Goal: Task Accomplishment & Management: Use online tool/utility

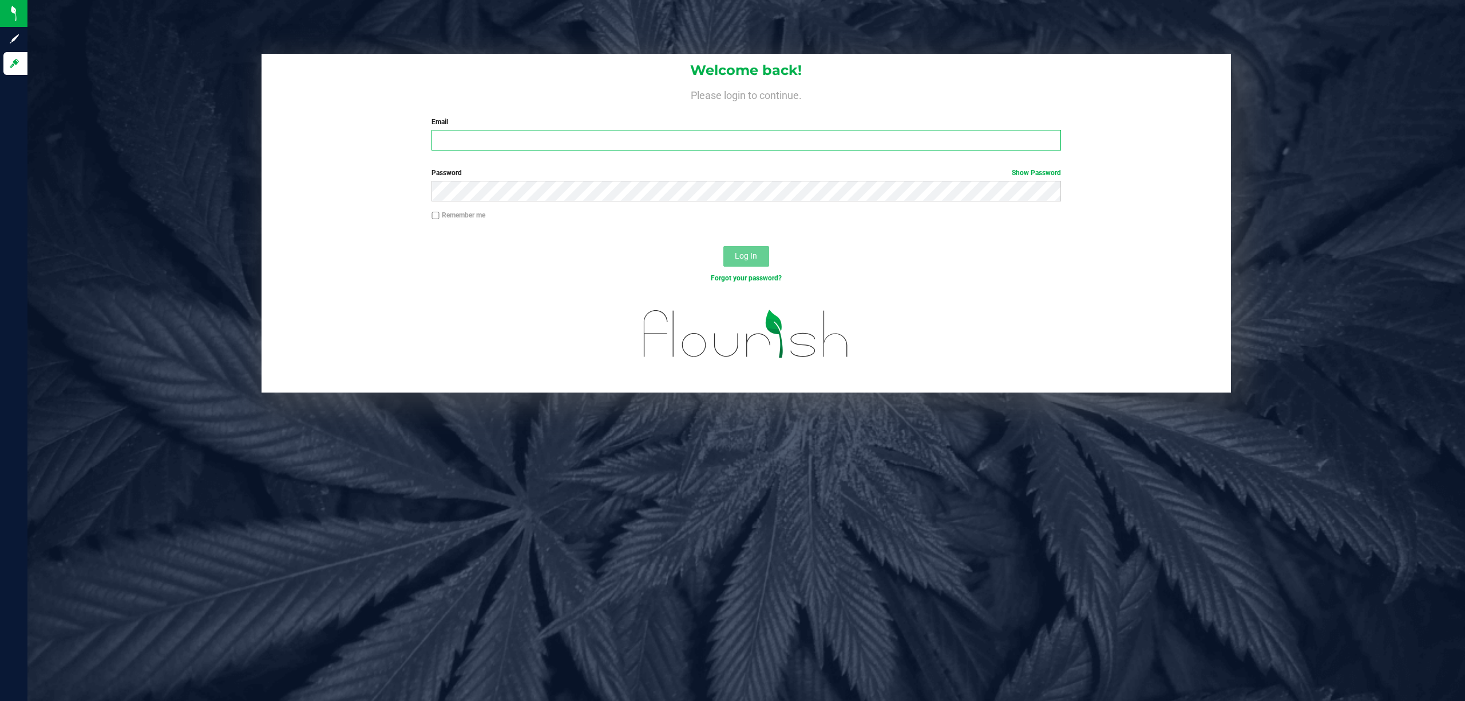
drag, startPoint x: 673, startPoint y: 136, endPoint x: 672, endPoint y: 142, distance: 6.0
click at [673, 137] on input "Email" at bounding box center [745, 140] width 629 height 21
type input "[EMAIL_ADDRESS][DOMAIN_NAME]"
click at [723, 246] on button "Log In" at bounding box center [746, 256] width 46 height 21
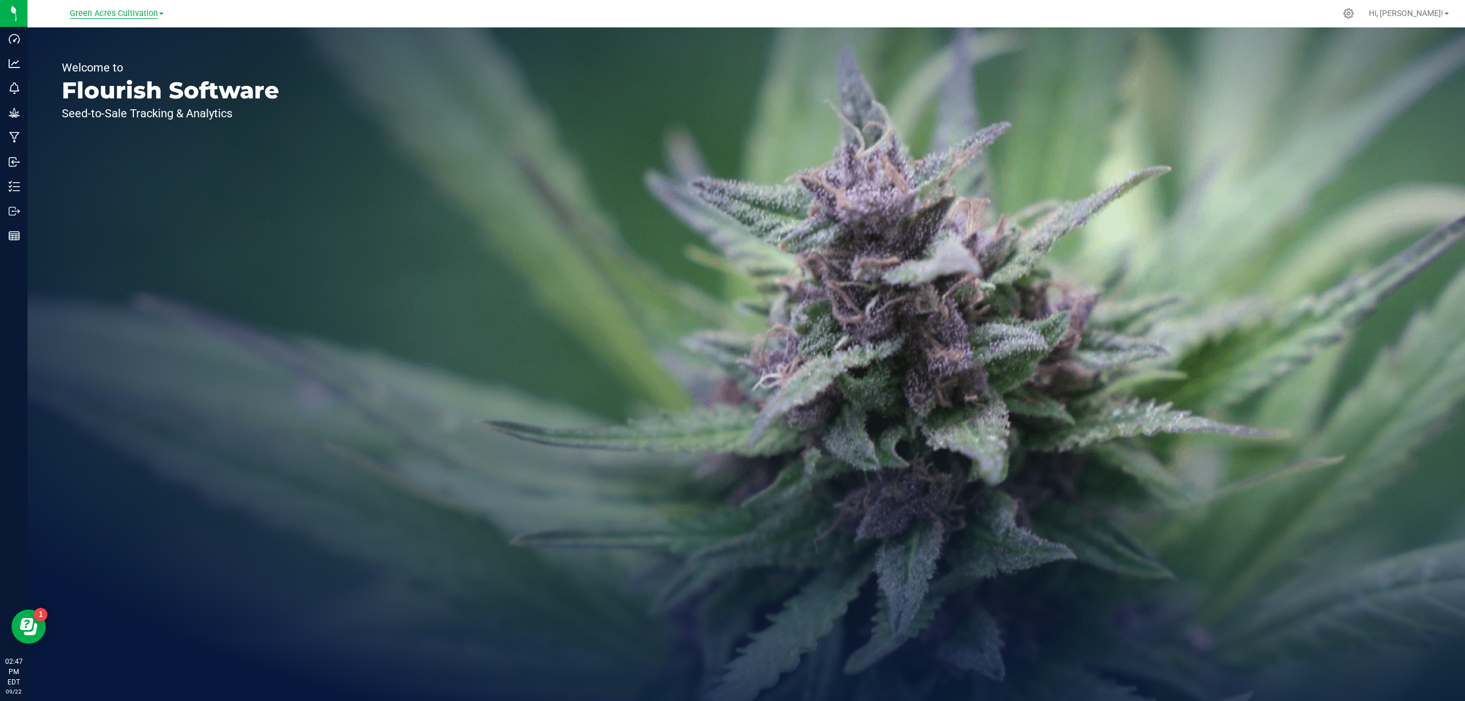
click at [109, 12] on link "Green Acres Cultivation" at bounding box center [117, 12] width 94 height 11
click at [109, 12] on span "Green Acres Cultivation" at bounding box center [114, 14] width 88 height 10
click at [109, 13] on span "Green Acres Cultivation" at bounding box center [114, 14] width 88 height 10
click at [114, 55] on link "Green Acres Manufacturing" at bounding box center [116, 55] width 167 height 15
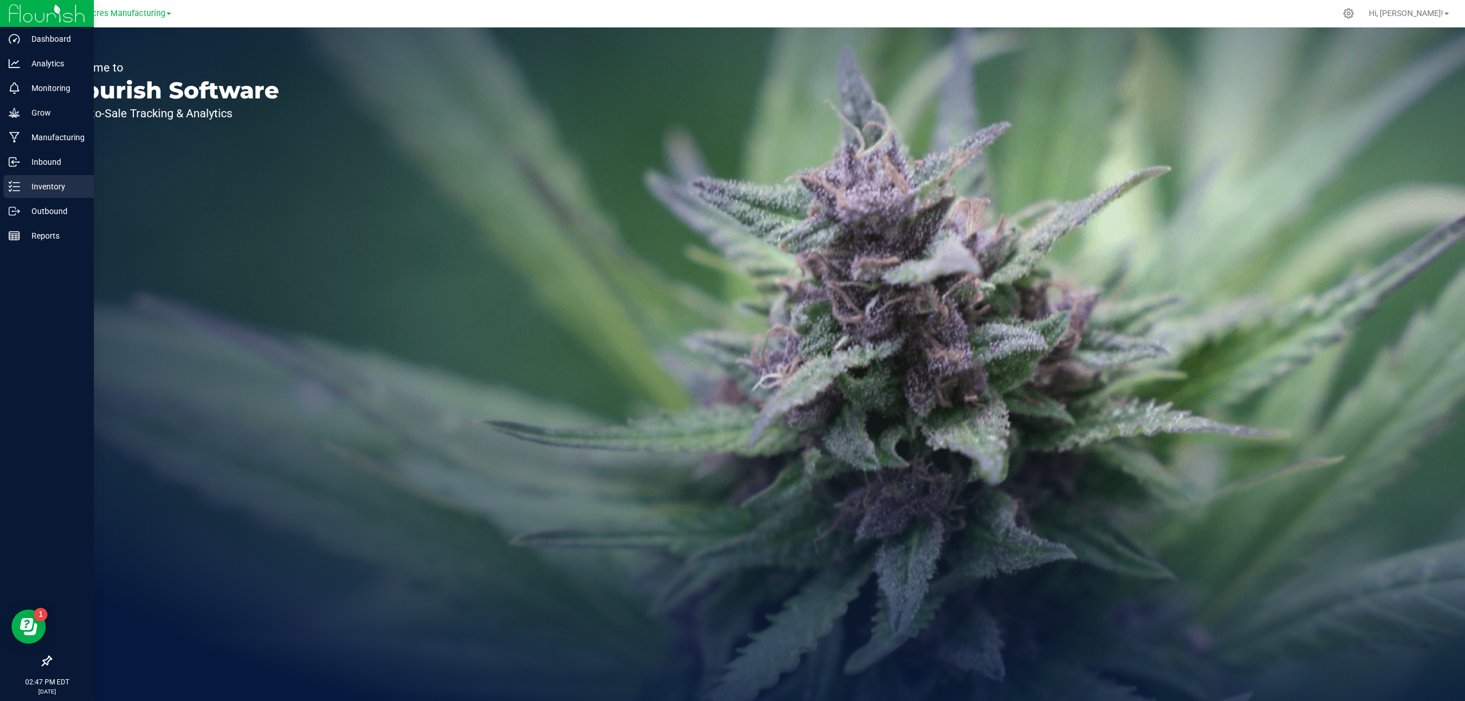
click at [32, 185] on p "Inventory" at bounding box center [54, 187] width 69 height 14
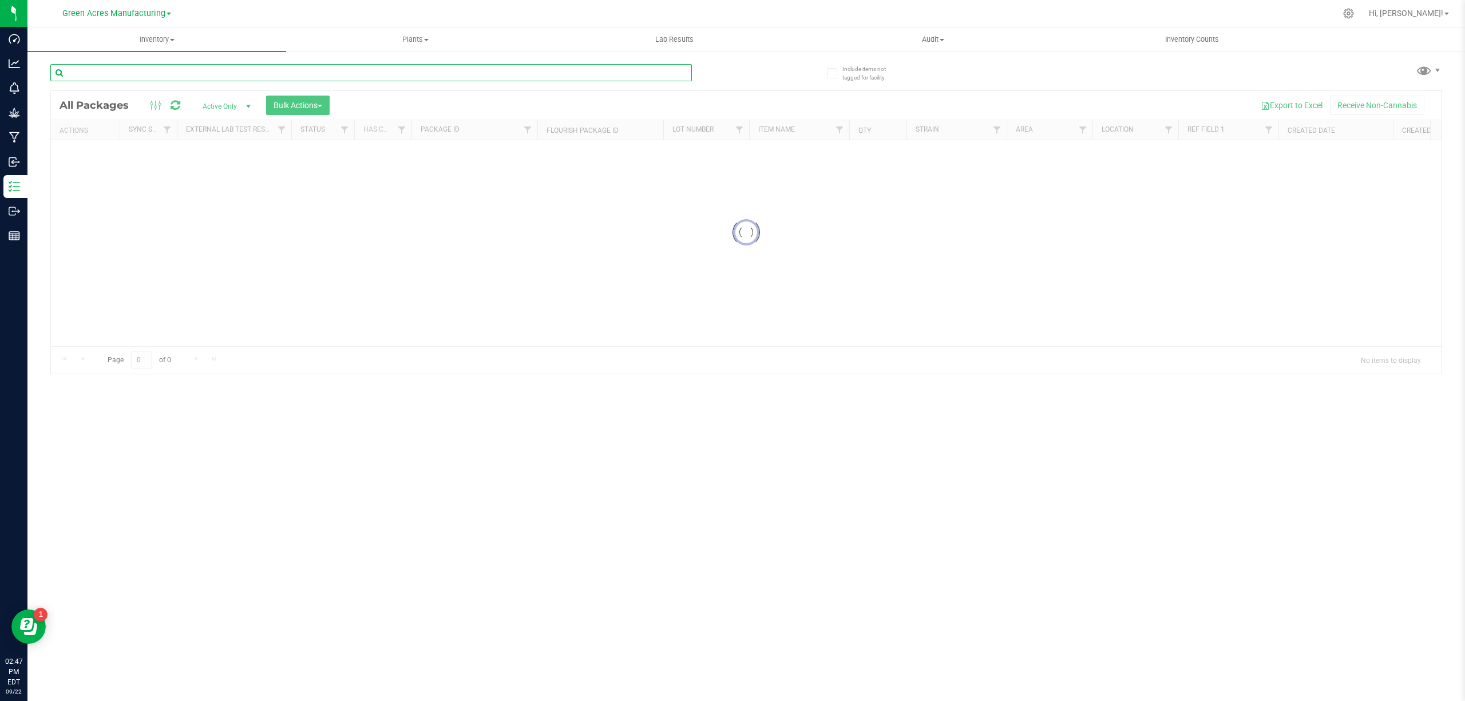
click at [657, 72] on input "text" at bounding box center [370, 72] width 641 height 17
click at [406, 76] on input "text" at bounding box center [370, 72] width 641 height 17
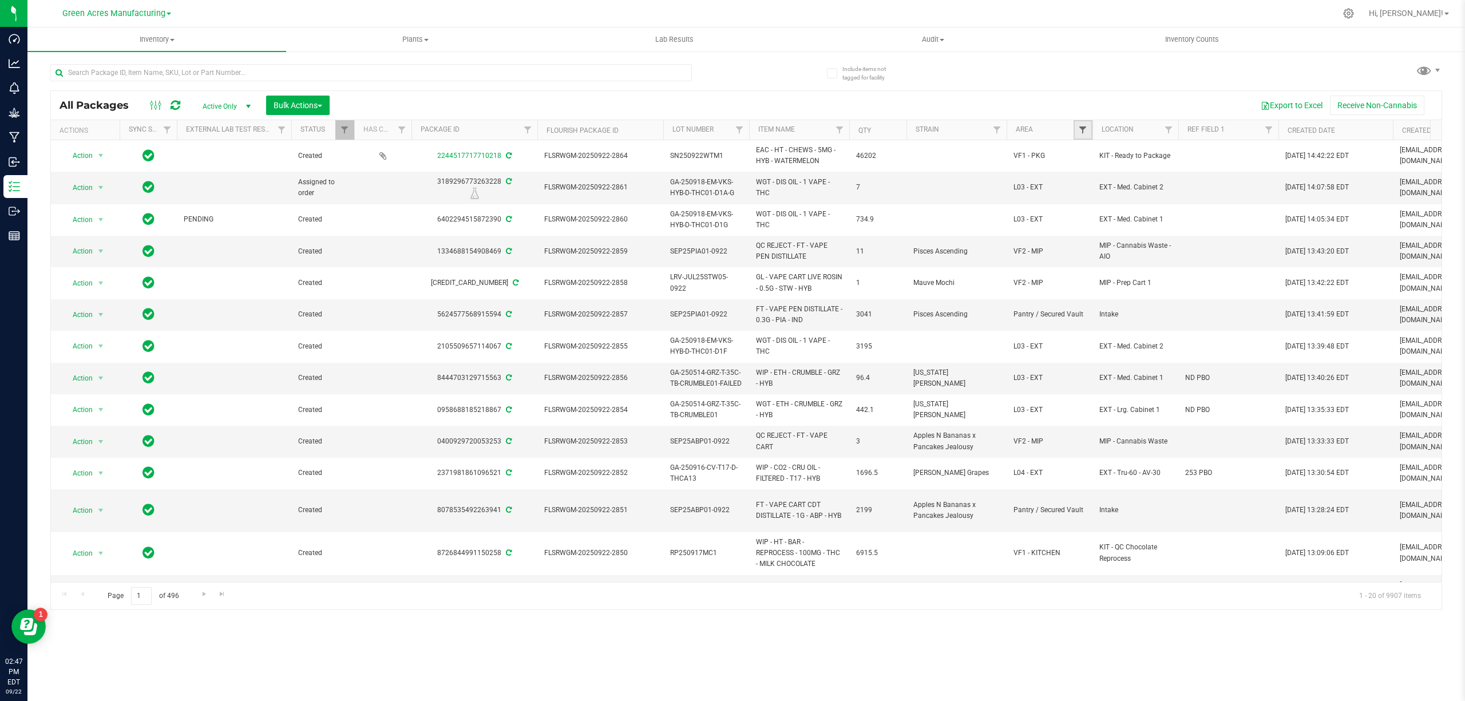
click at [1078, 127] on span "Filter" at bounding box center [1082, 129] width 9 height 9
type input "vf2"
click at [1128, 184] on span "VF2 - FOR" at bounding box center [1113, 182] width 32 height 7
click at [1092, 184] on input "VF2 - FOR" at bounding box center [1088, 182] width 7 height 7
checkbox input "true"
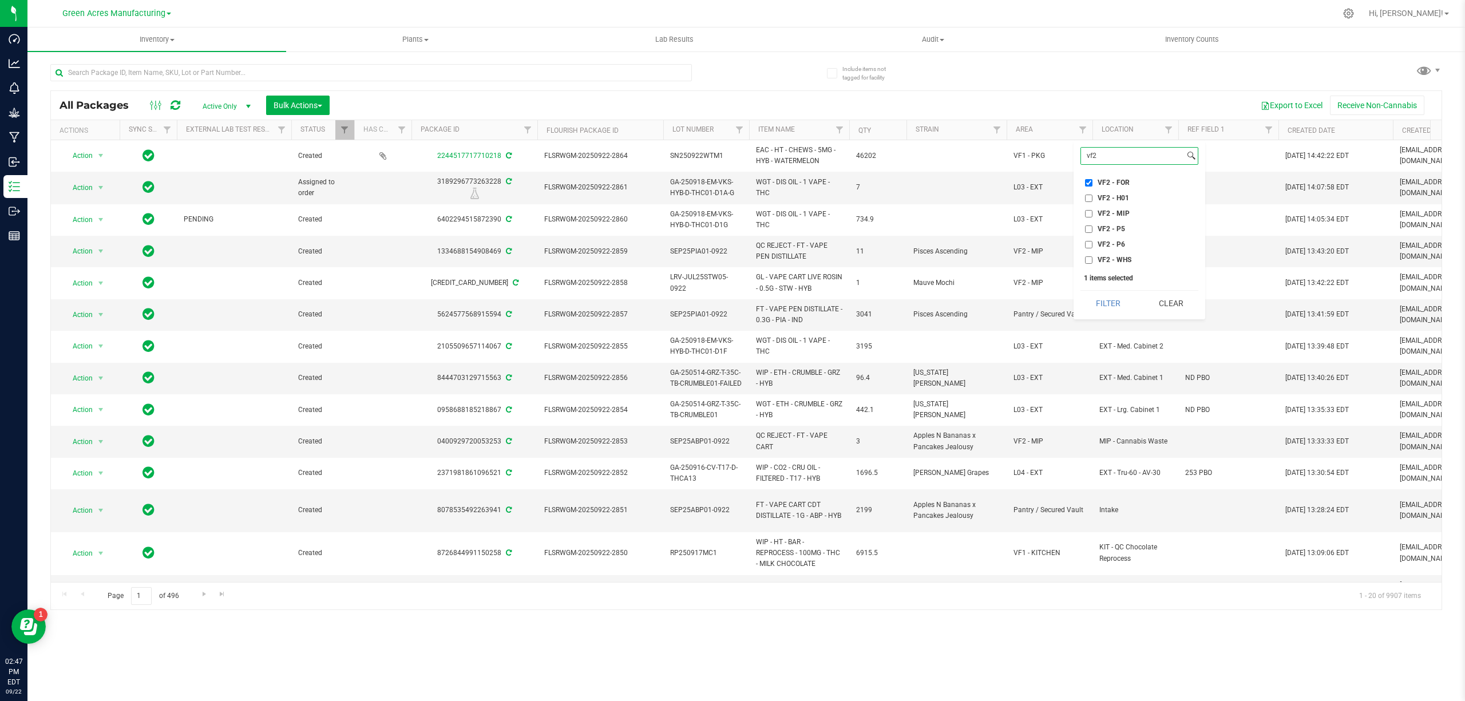
click at [1106, 154] on input "vf2" at bounding box center [1133, 156] width 104 height 17
type input "ext"
click at [1126, 224] on li "L03 - EXT" at bounding box center [1139, 229] width 118 height 12
click at [1119, 229] on span "L03 - EXT" at bounding box center [1112, 228] width 31 height 7
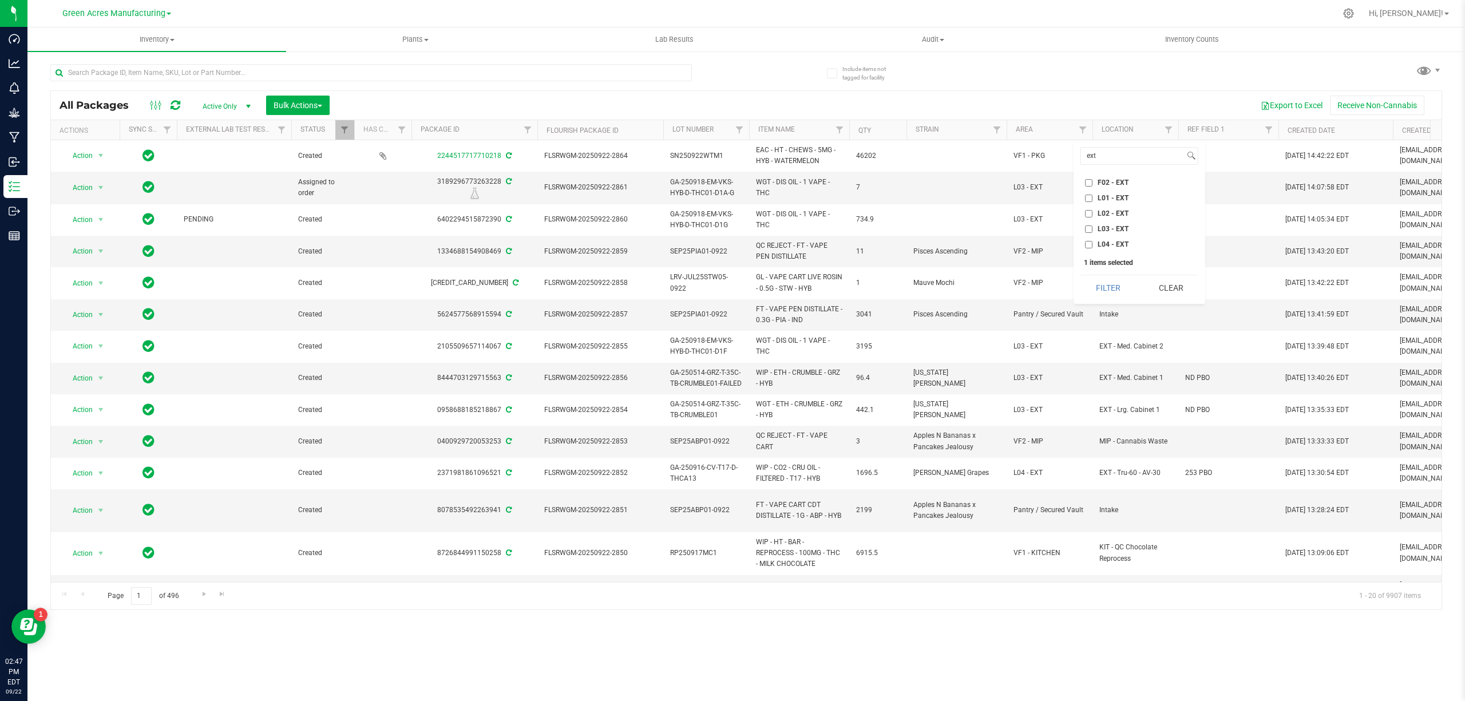
click at [1092, 229] on input "L03 - EXT" at bounding box center [1088, 228] width 7 height 7
checkbox input "true"
click at [1120, 246] on span "L04 - EXT" at bounding box center [1112, 244] width 31 height 7
click at [1092, 246] on input "L04 - EXT" at bounding box center [1088, 244] width 7 height 7
checkbox input "true"
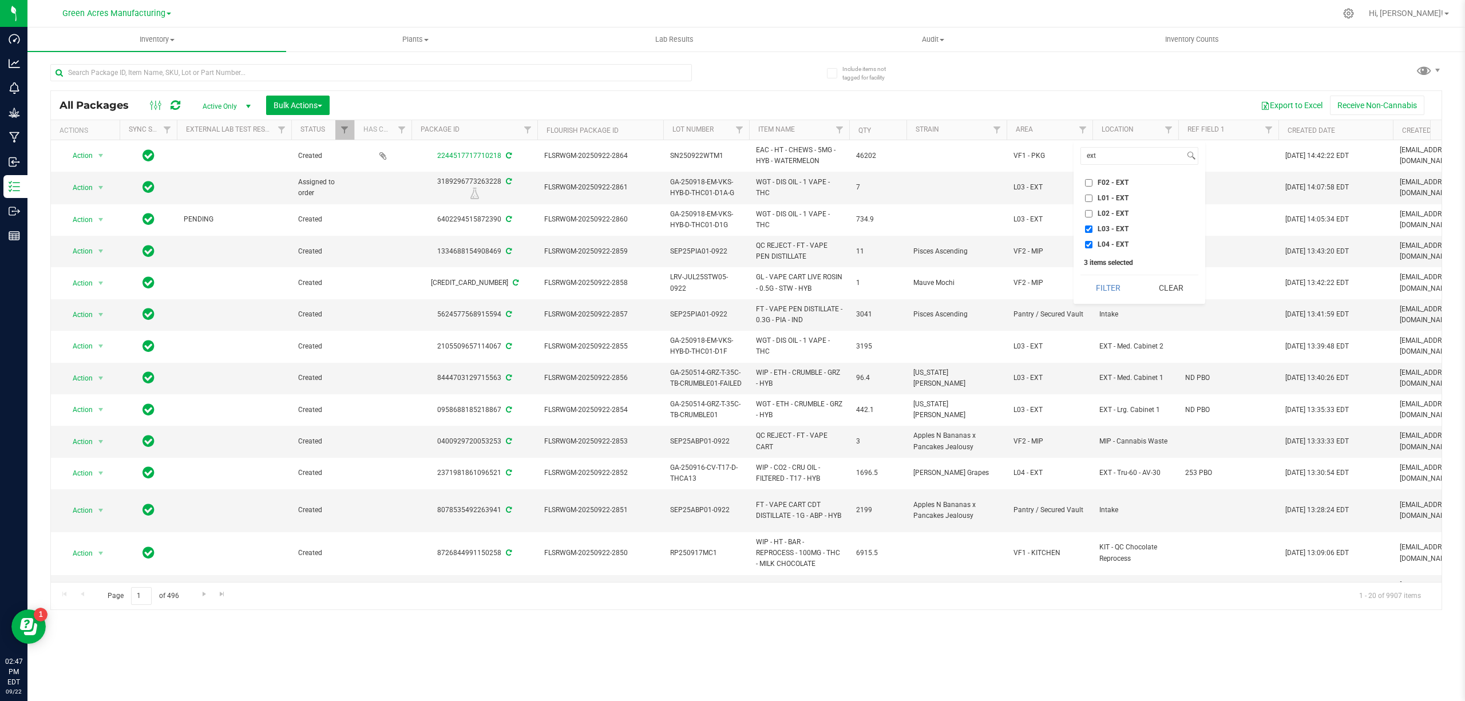
click at [1114, 215] on span "L02 - EXT" at bounding box center [1112, 213] width 31 height 7
click at [1092, 215] on input "L02 - EXT" at bounding box center [1088, 213] width 7 height 7
click at [1121, 211] on span "L02 - EXT" at bounding box center [1112, 213] width 31 height 7
click at [1092, 211] on input "L02 - EXT" at bounding box center [1088, 213] width 7 height 7
checkbox input "false"
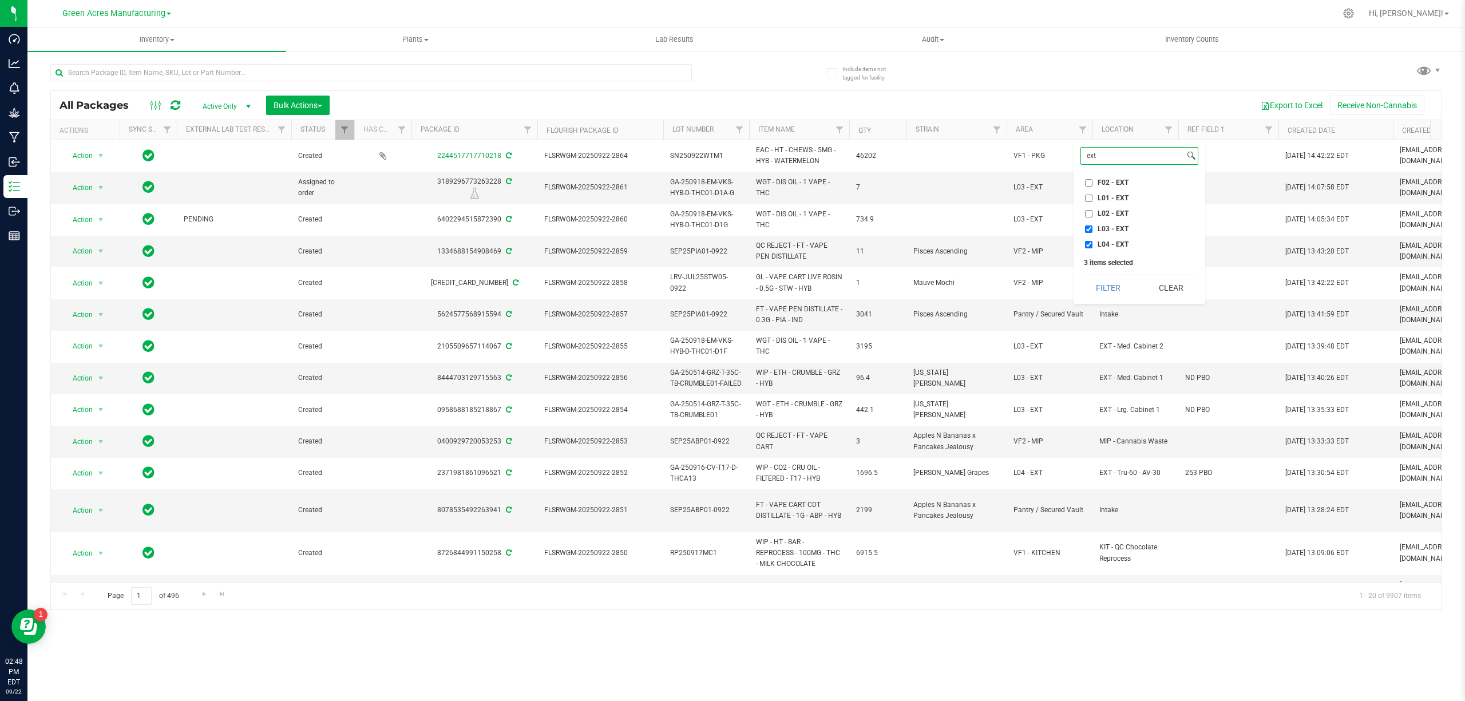
click at [1110, 158] on input "ext" at bounding box center [1133, 156] width 104 height 17
type input "e"
type input "f02"
click at [1122, 176] on ul "Select All Default Dumpster 01 Dumpster 02 Excess Inventory FP F01 - SHO F02 - …" at bounding box center [1139, 180] width 118 height 15
click at [1117, 183] on span "F02 - EXT" at bounding box center [1112, 182] width 31 height 7
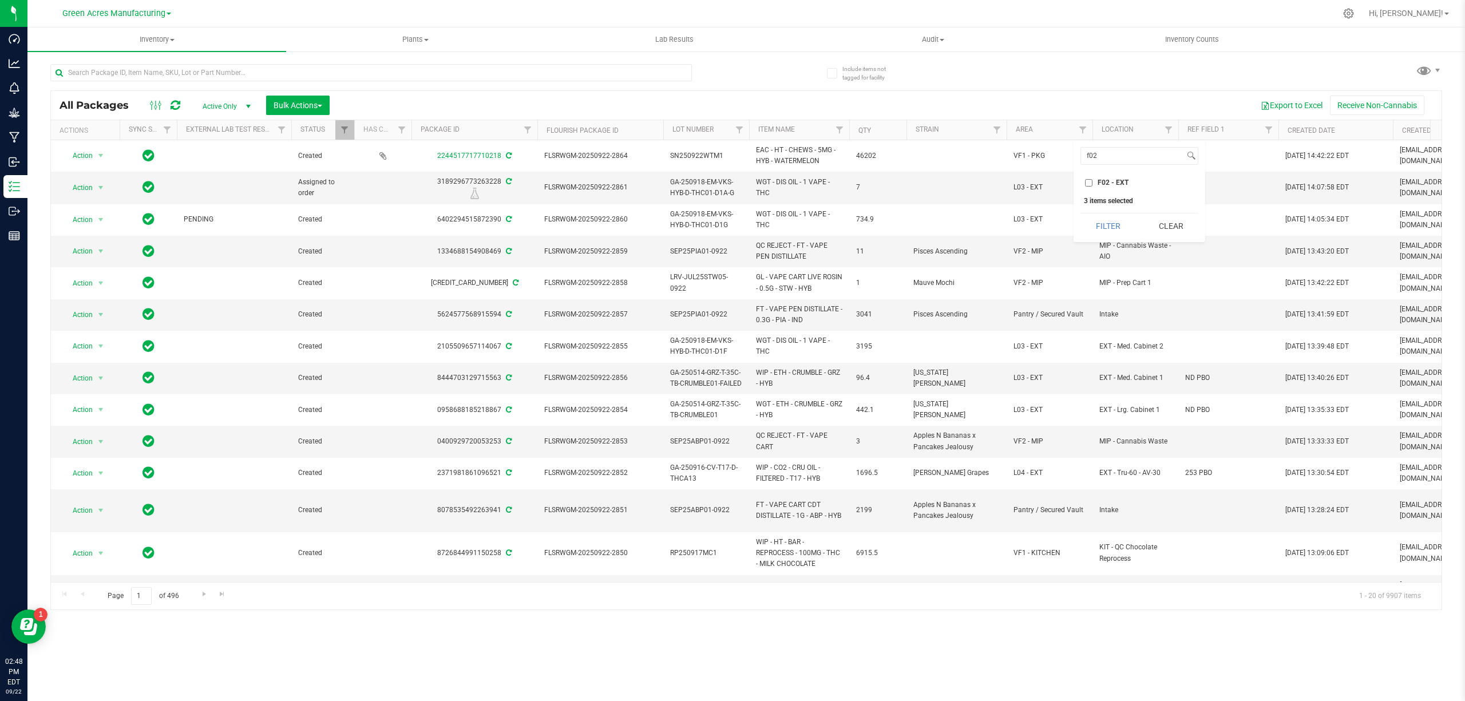
click at [1092, 183] on input "F02 - EXT" at bounding box center [1088, 182] width 7 height 7
checkbox input "true"
click at [1110, 220] on button "Filter" at bounding box center [1107, 225] width 55 height 25
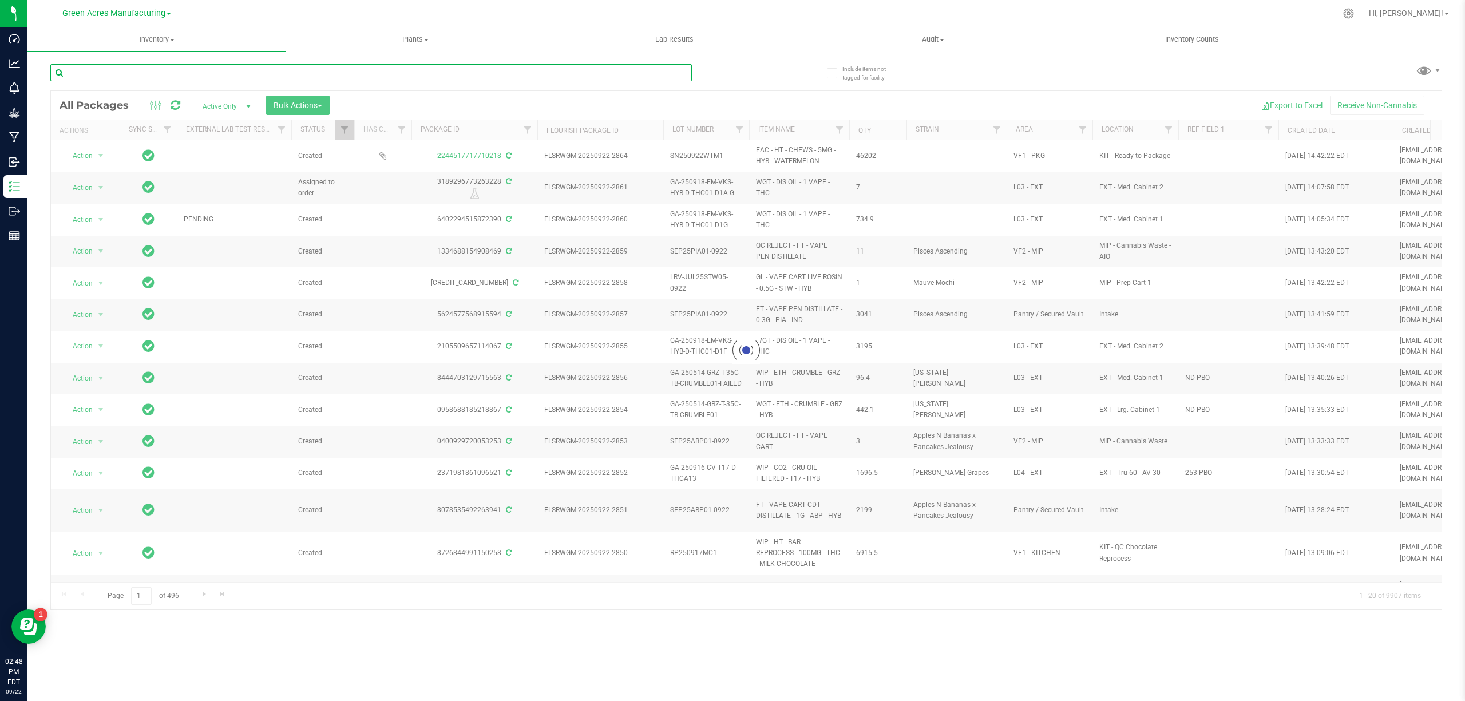
click at [391, 72] on input "text" at bounding box center [370, 72] width 641 height 17
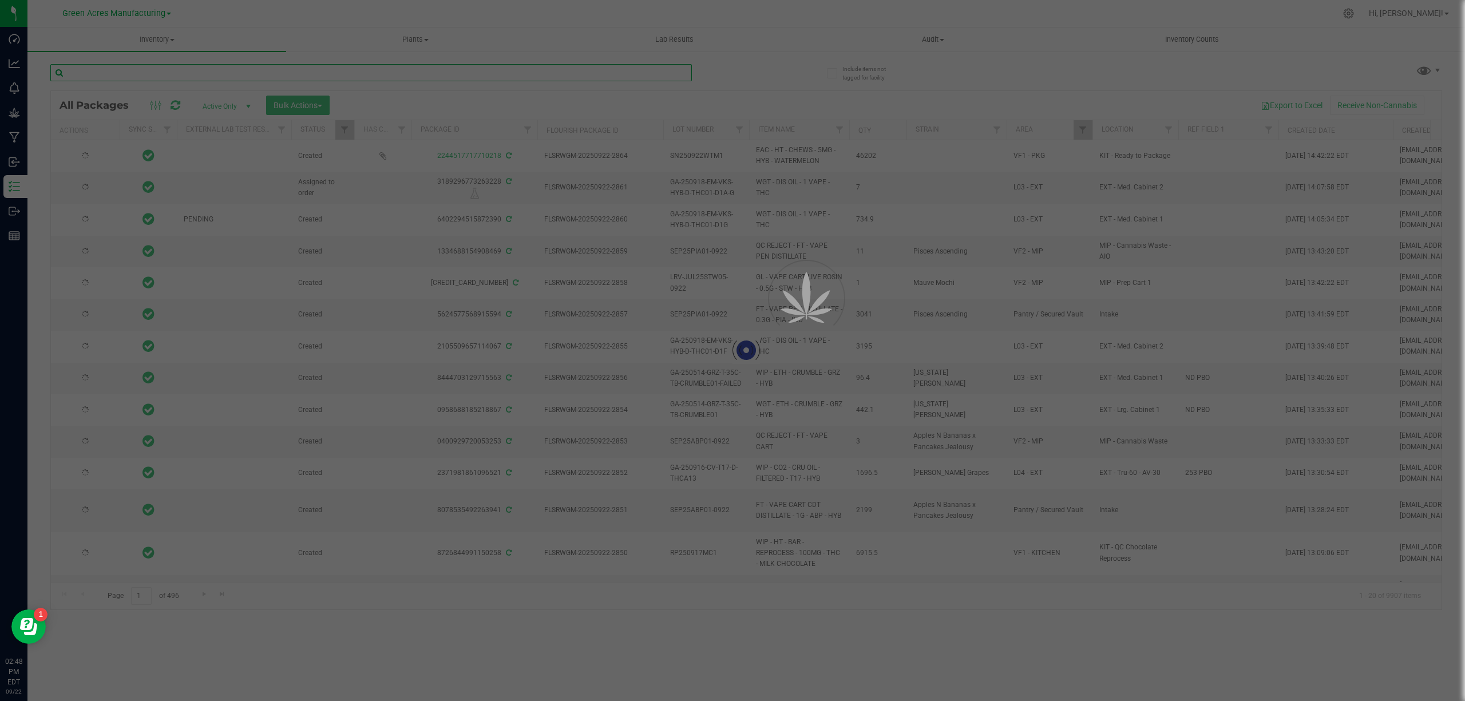
type input "[DATE]"
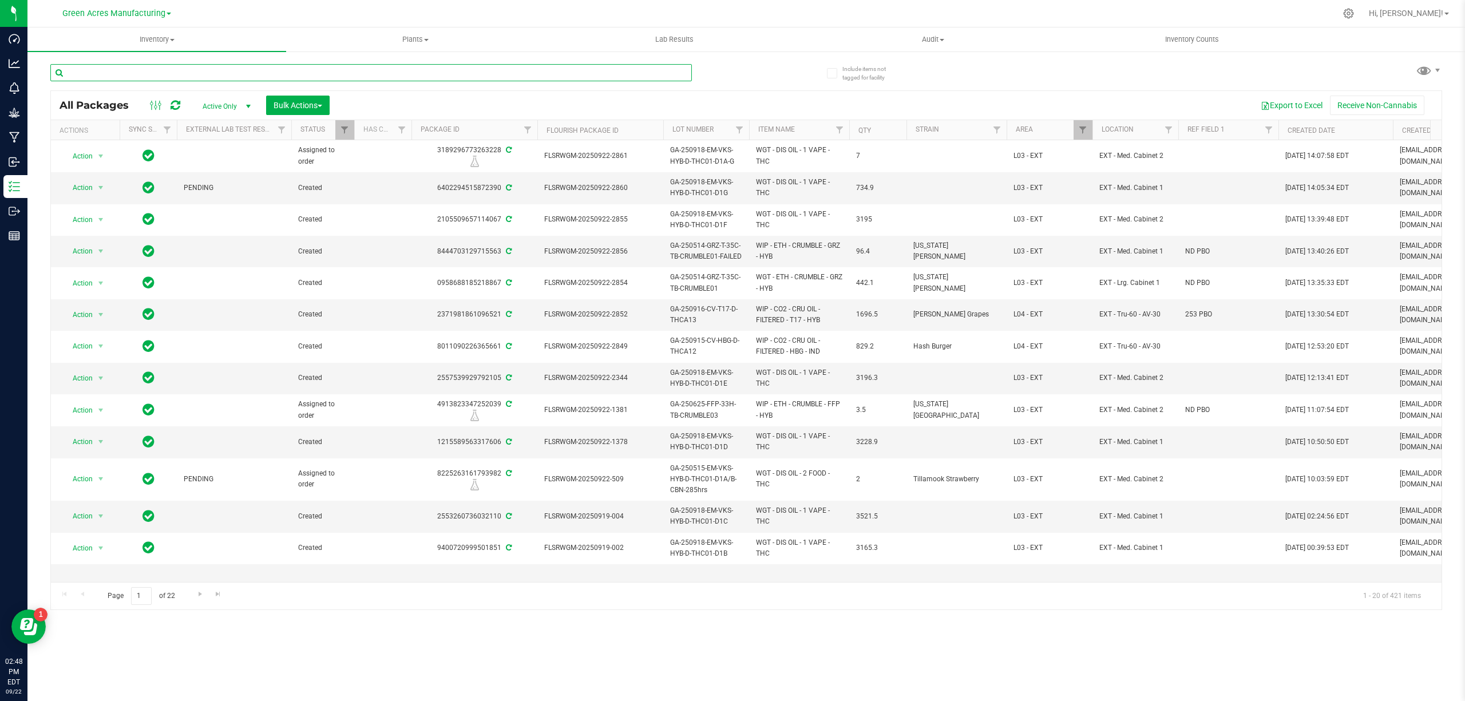
click at [337, 69] on input "text" at bounding box center [370, 72] width 641 height 17
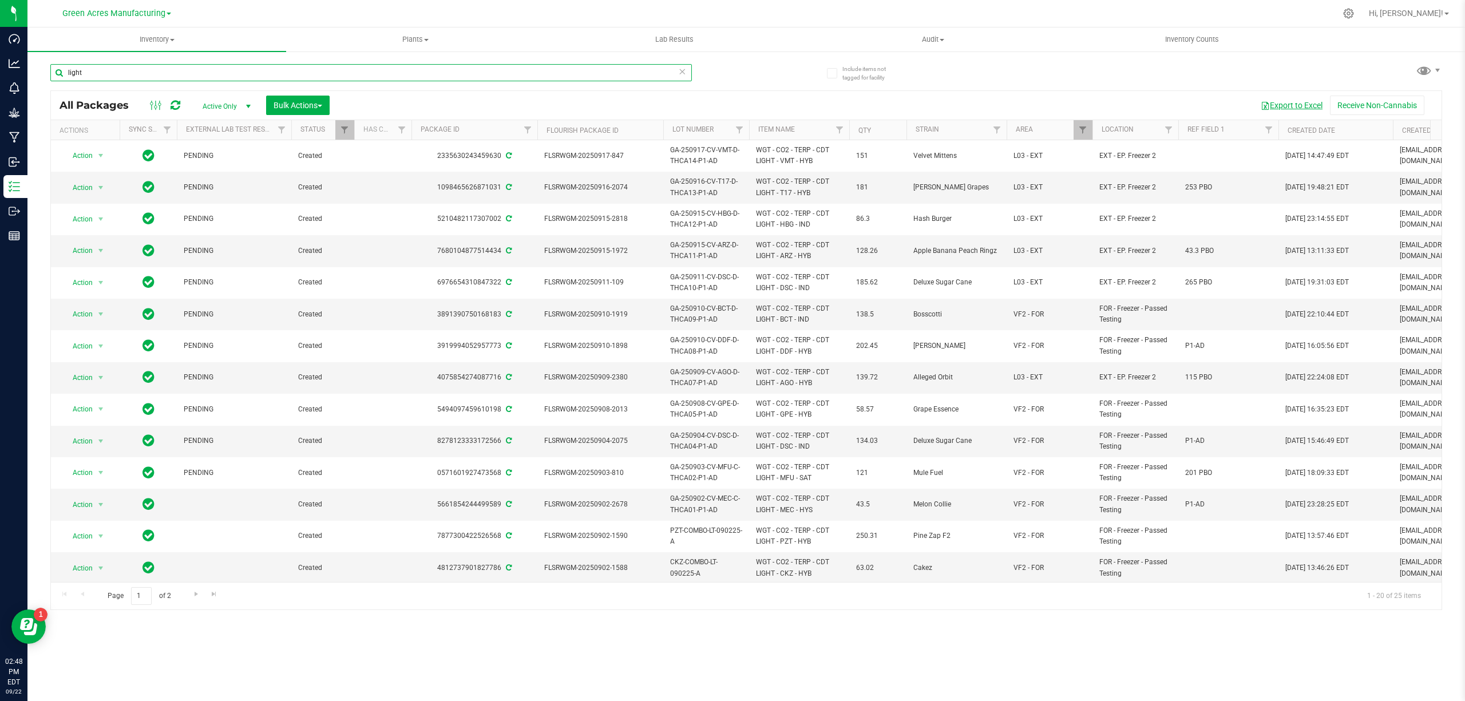
type input "light"
click at [1276, 106] on button "Export to Excel" at bounding box center [1291, 105] width 77 height 19
